Goal: Task Accomplishment & Management: Manage account settings

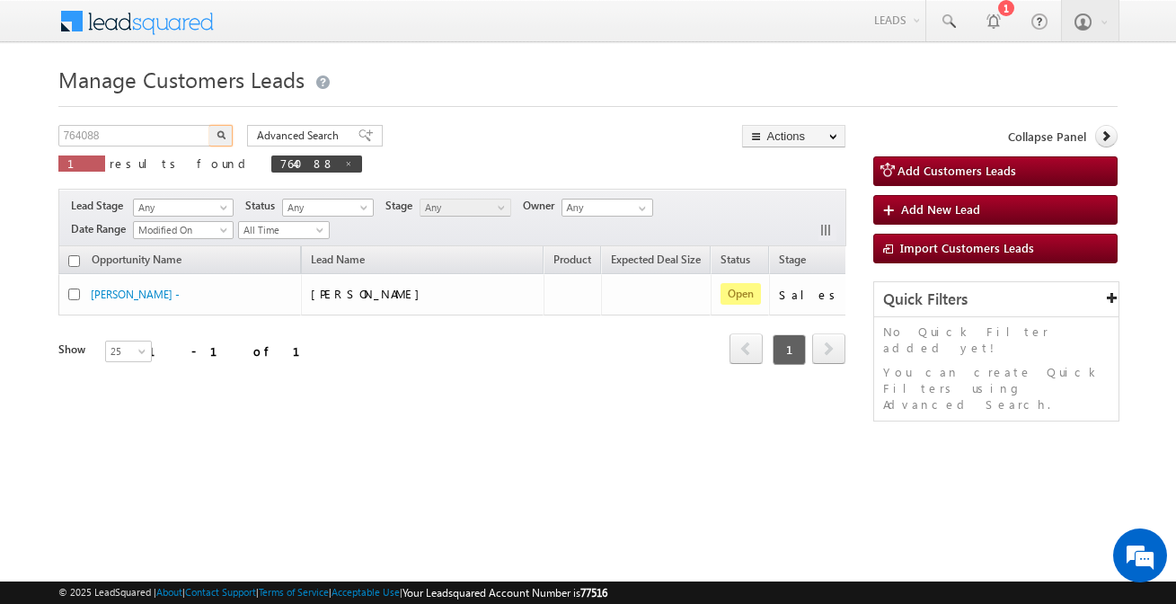
click at [164, 140] on input "764088" at bounding box center [135, 136] width 154 height 22
type input "943161"
click at [209, 125] on button "button" at bounding box center [220, 136] width 23 height 22
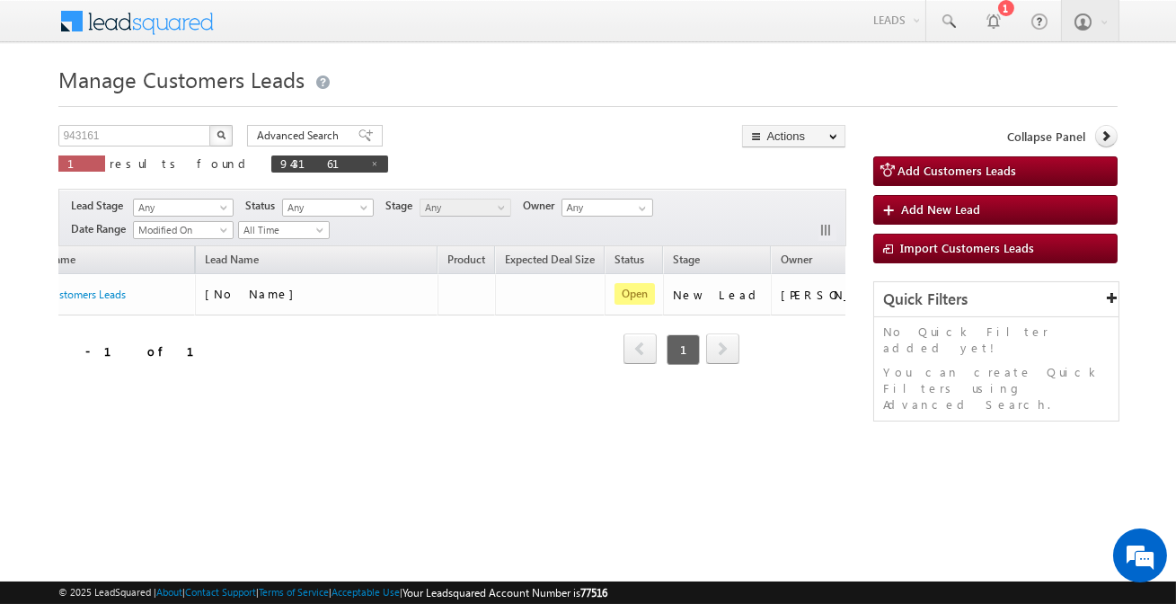
scroll to position [0, 109]
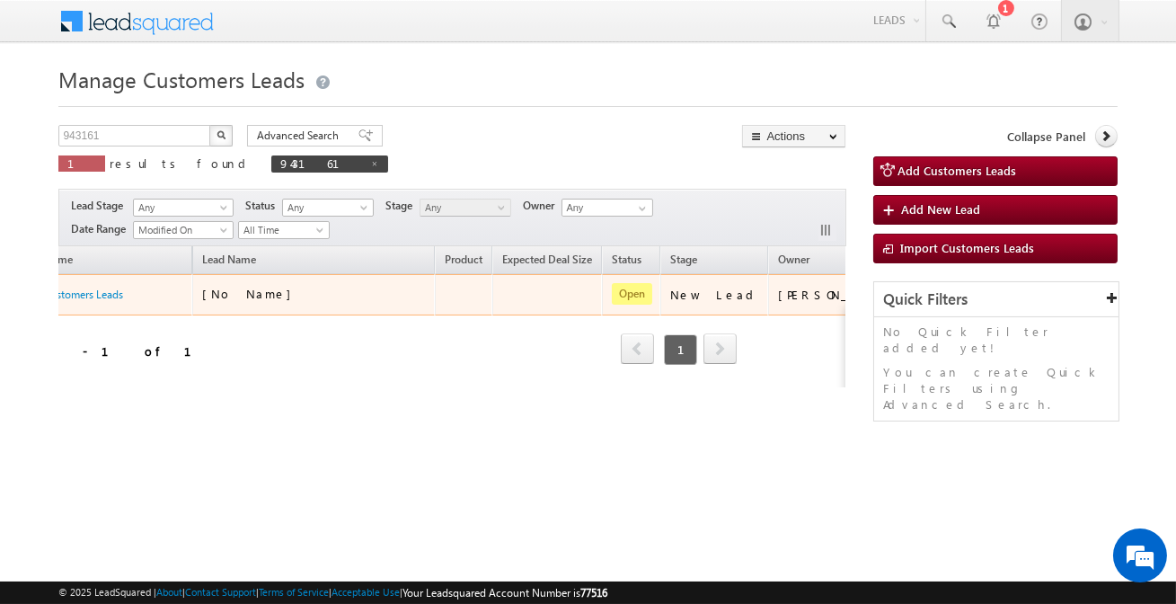
click at [846, 312] on link "Edit" at bounding box center [891, 317] width 90 height 22
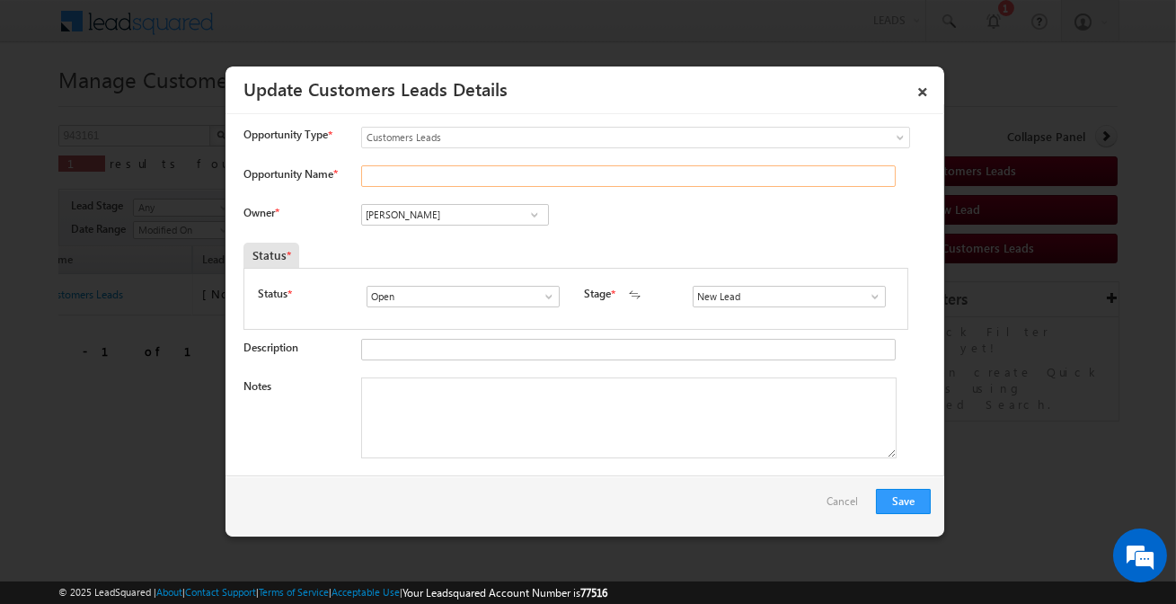
click at [436, 175] on input "Opportunity Name *" at bounding box center [628, 176] width 534 height 22
paste input "[PERSON_NAME]"
type input "[PERSON_NAME]"
click at [494, 216] on input "[PERSON_NAME]" at bounding box center [455, 215] width 188 height 22
click at [528, 216] on span at bounding box center [534, 214] width 18 height 14
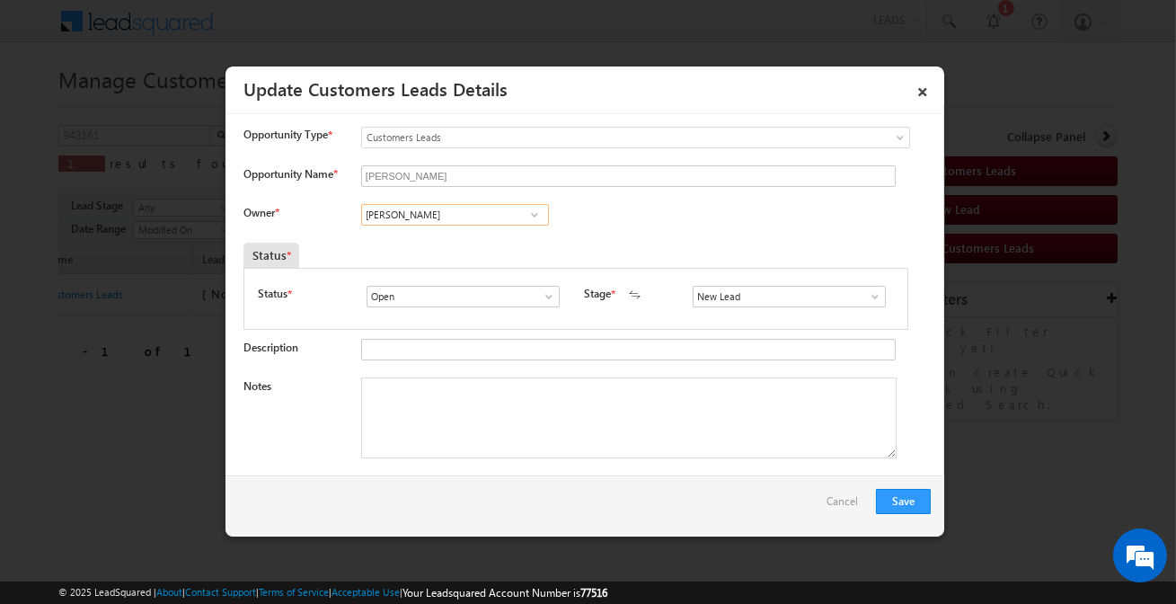
paste input "[PERSON_NAME] Des"
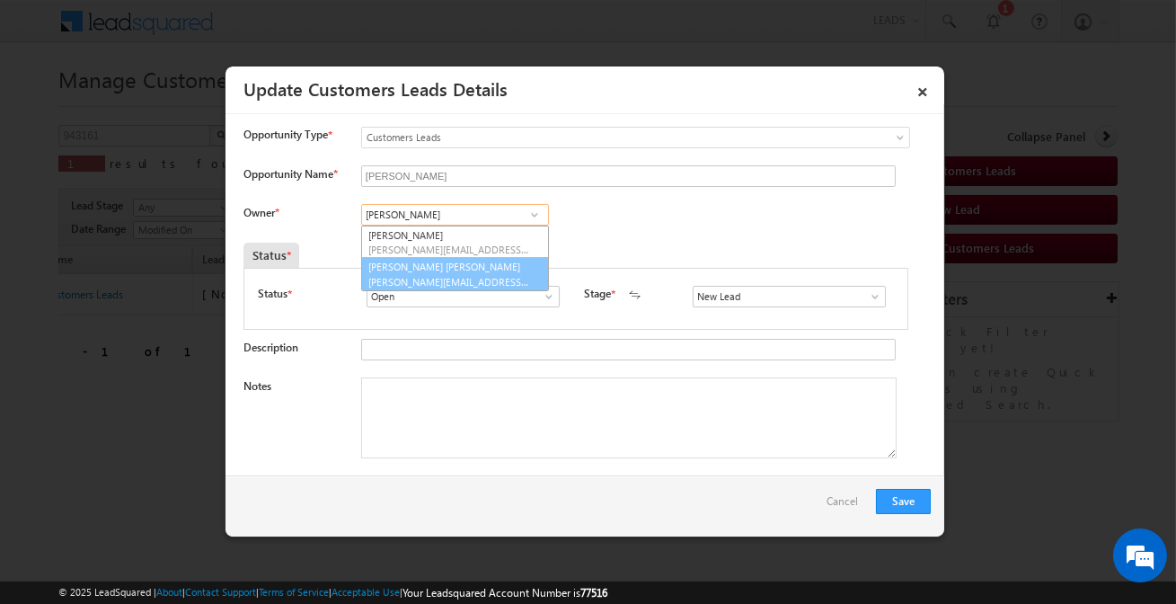
click at [449, 269] on link "[PERSON_NAME] [PERSON_NAME] [PERSON_NAME][EMAIL_ADDRESS][PERSON_NAME][DOMAIN_NA…" at bounding box center [455, 274] width 188 height 34
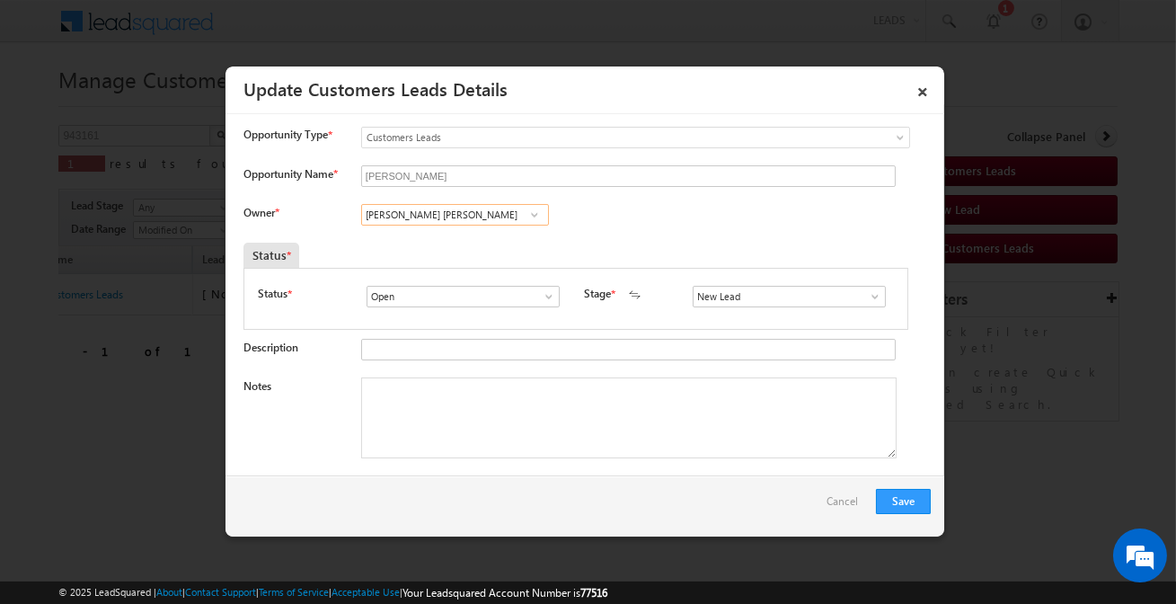
type input "[PERSON_NAME] [PERSON_NAME]"
click at [730, 295] on input "New Lead" at bounding box center [788, 297] width 193 height 22
drag, startPoint x: 725, startPoint y: 330, endPoint x: 725, endPoint y: 320, distance: 9.9
click at [725, 320] on ul "Sales Marked Sale Marked" at bounding box center [788, 326] width 192 height 39
click at [725, 320] on link "Sales Marked" at bounding box center [788, 317] width 192 height 21
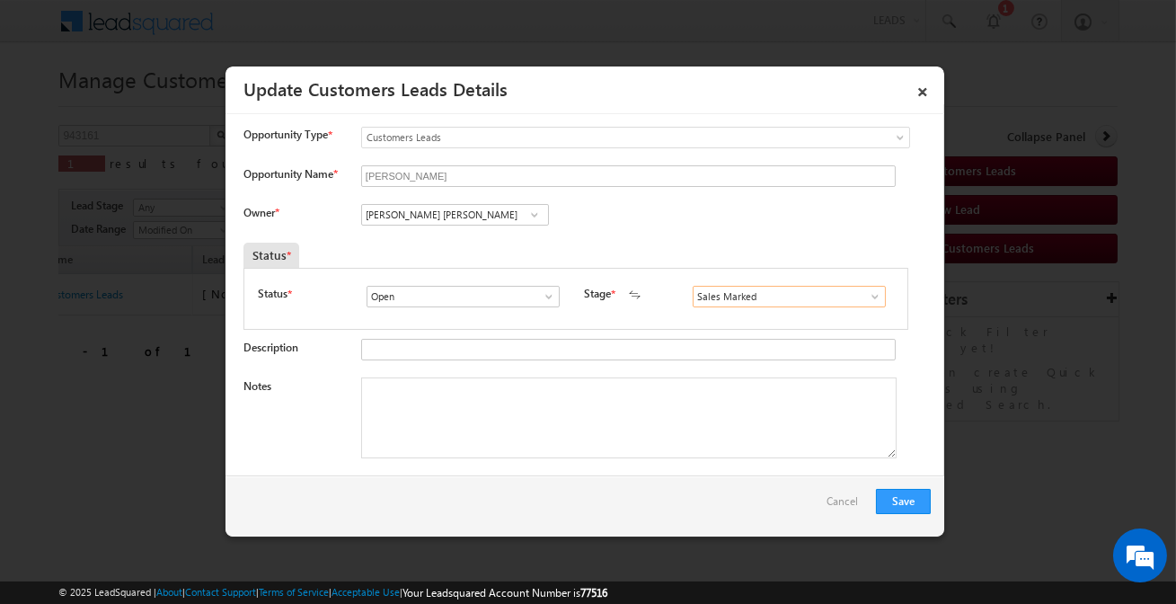
type input "Sales Marked"
click at [611, 460] on div "Notes" at bounding box center [586, 422] width 687 height 90
click at [606, 439] on textarea "Notes" at bounding box center [628, 417] width 535 height 81
paste textarea "[PERSON_NAME] / Construction / 40 Lakh / Customer required to Construction the …"
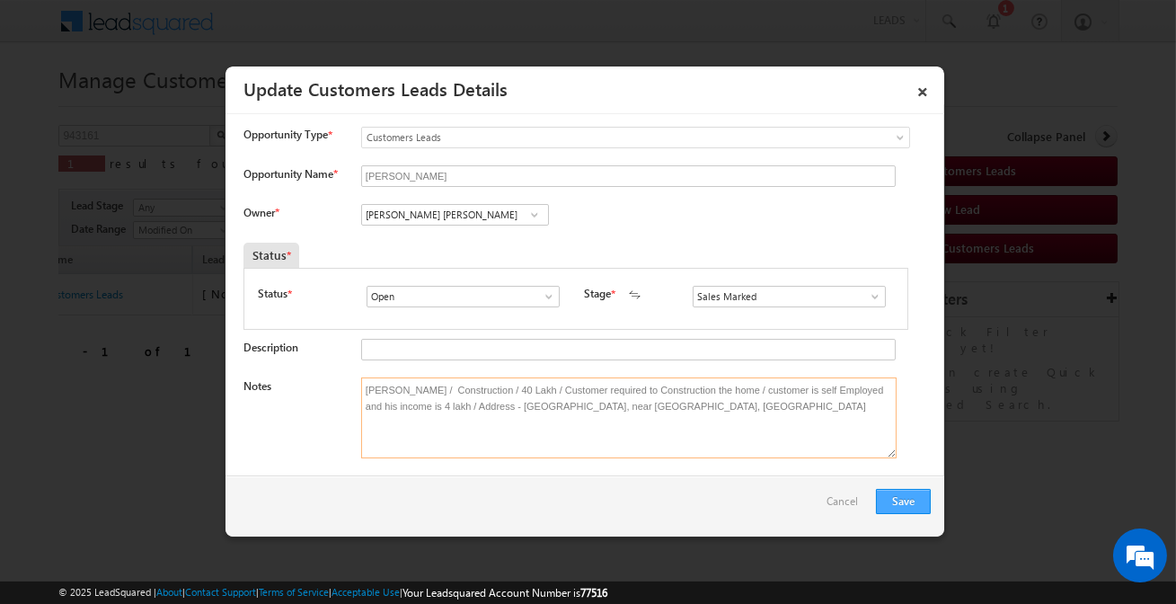
type textarea "[PERSON_NAME] / Construction / 40 Lakh / Customer required to Construction the …"
click at [909, 493] on button "Save" at bounding box center [903, 501] width 55 height 25
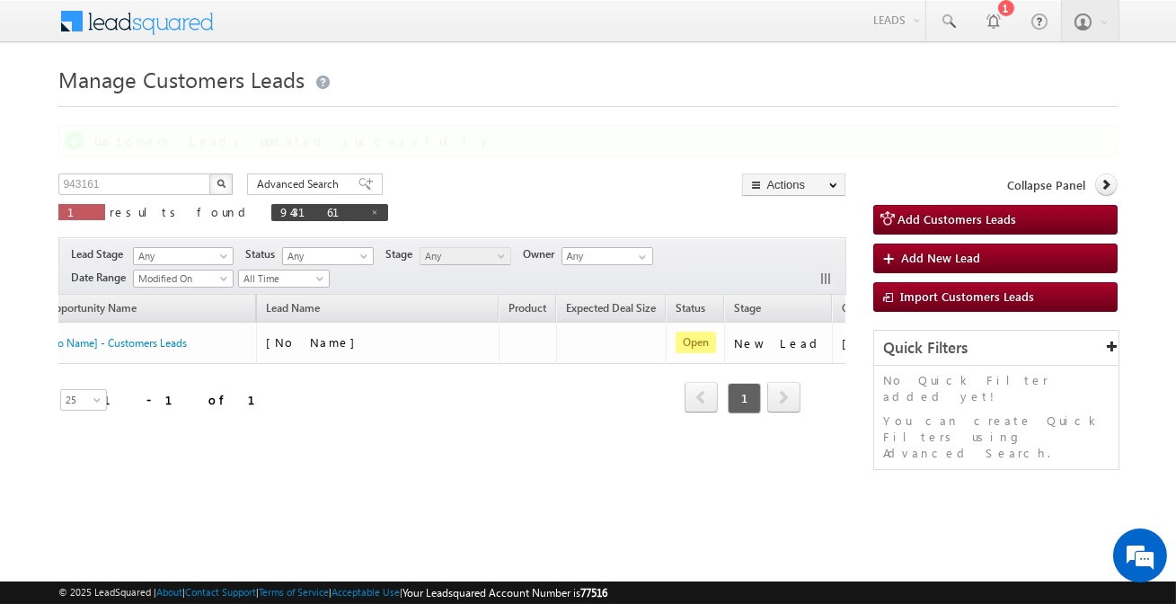
scroll to position [0, 0]
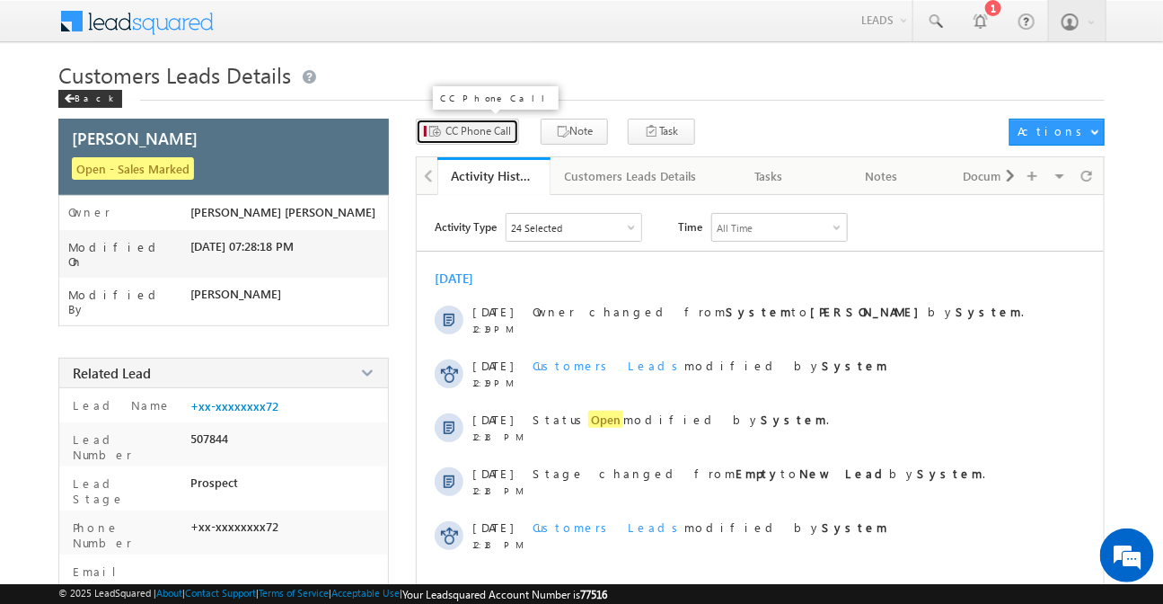
click at [454, 126] on span "CC Phone Call" at bounding box center [478, 131] width 66 height 16
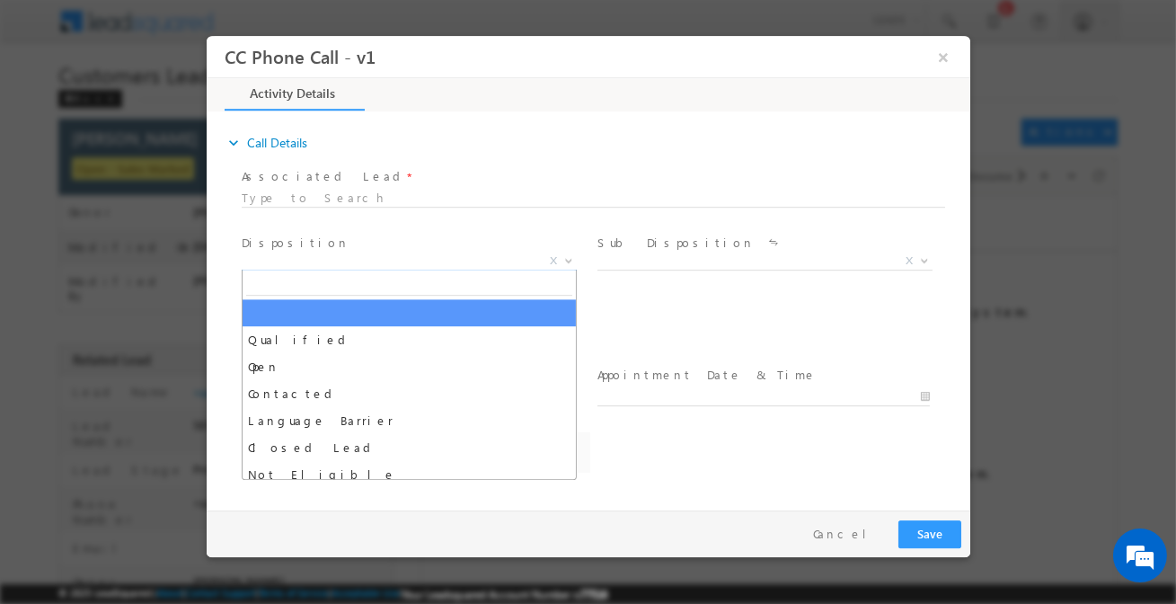
click at [318, 264] on span "X" at bounding box center [408, 261] width 335 height 18
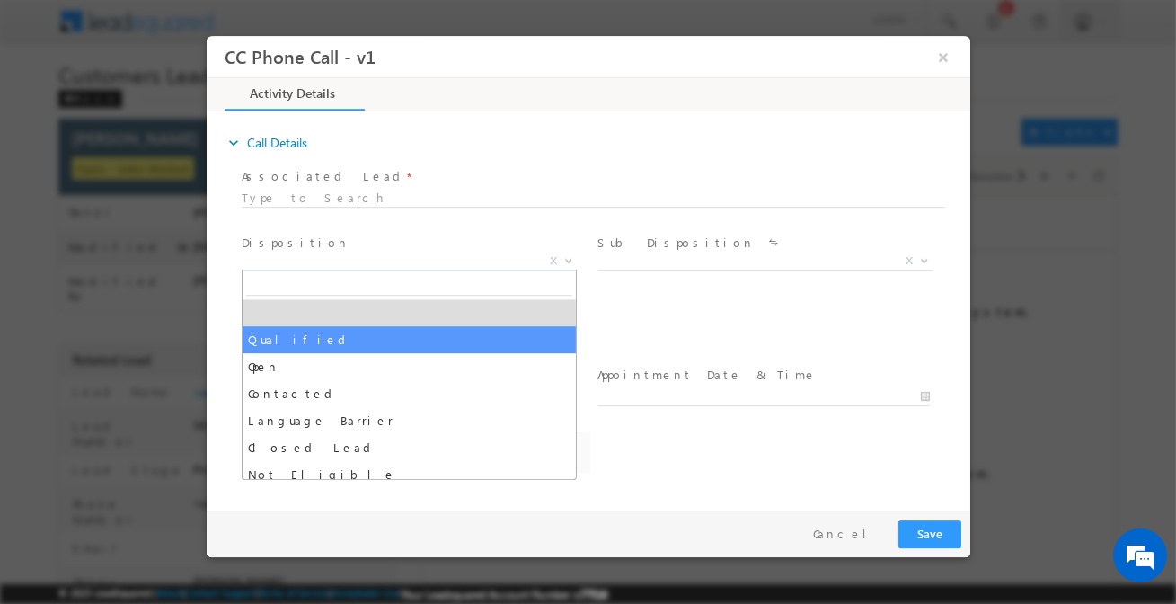
select select "amol.khopade@sgrlimited.in"
select select "Qualified"
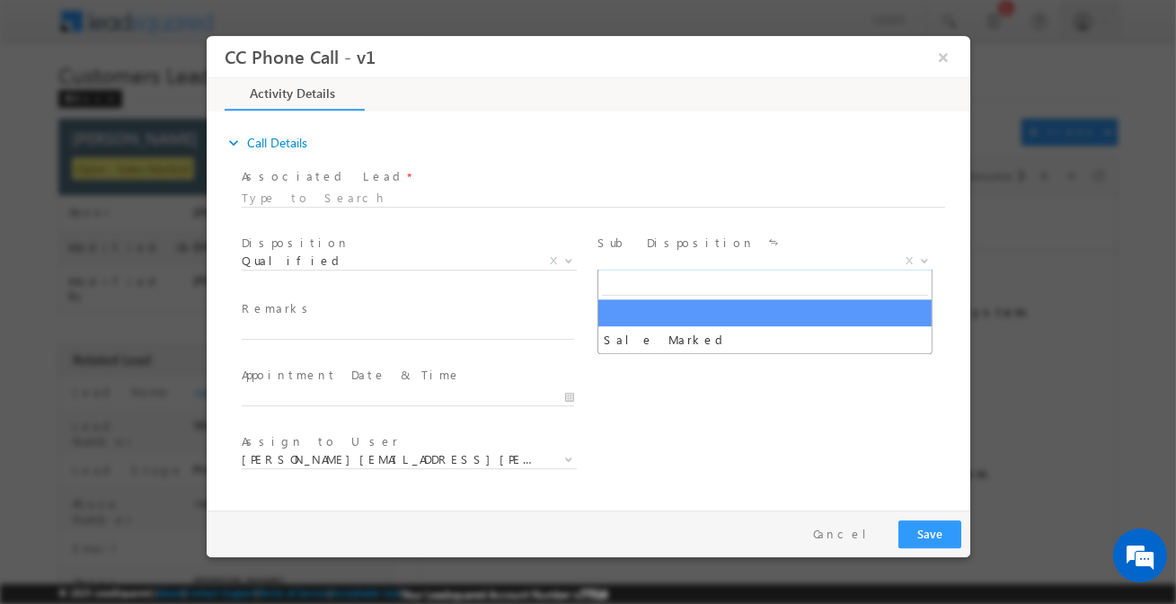
click at [703, 255] on span "X" at bounding box center [763, 261] width 335 height 18
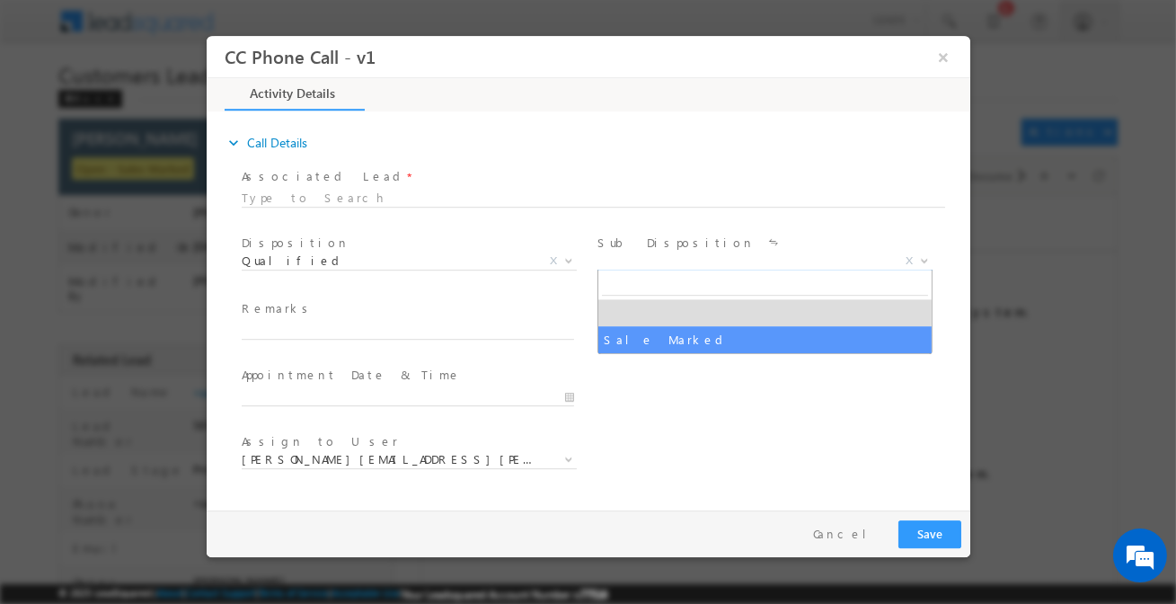
select select "Sale Marked"
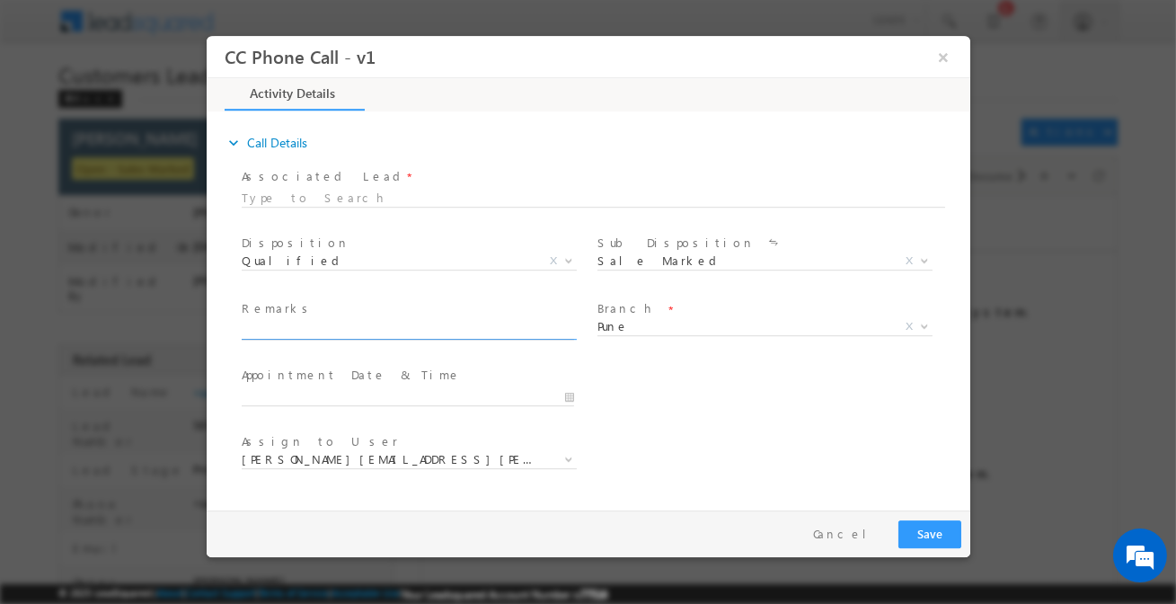
click at [489, 328] on input "text" at bounding box center [407, 331] width 332 height 18
paste input "Rahul sawant / Construction / 40 Lakh / Customer required to Construction the h…"
type input "Rahul sawant / Construction / 40 Lakh / Customer required to Construction the h…"
click at [912, 531] on button "Save" at bounding box center [928, 534] width 63 height 28
